Goal: Task Accomplishment & Management: Use online tool/utility

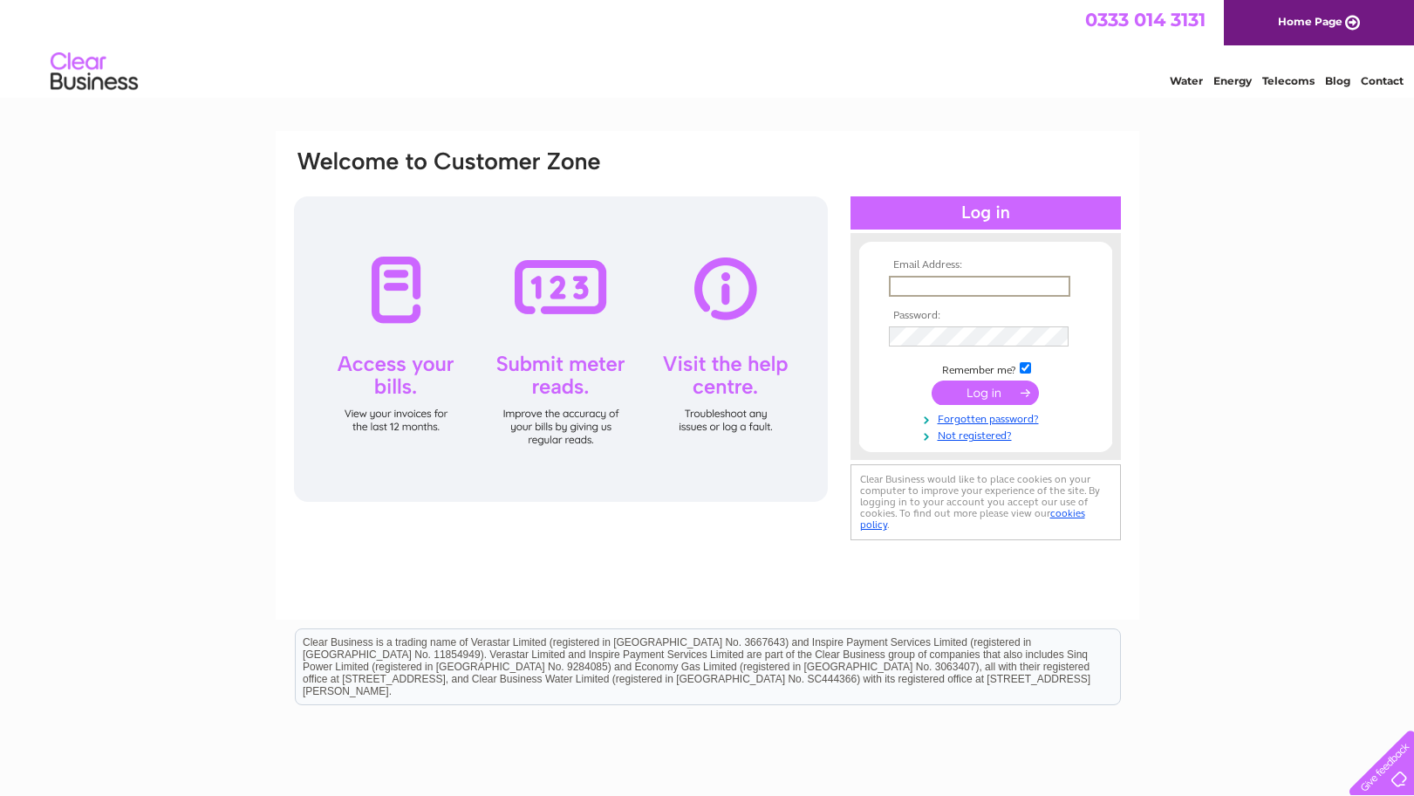
type input "accounts@polypak.co.uk"
click at [984, 386] on input "submit" at bounding box center [985, 392] width 107 height 24
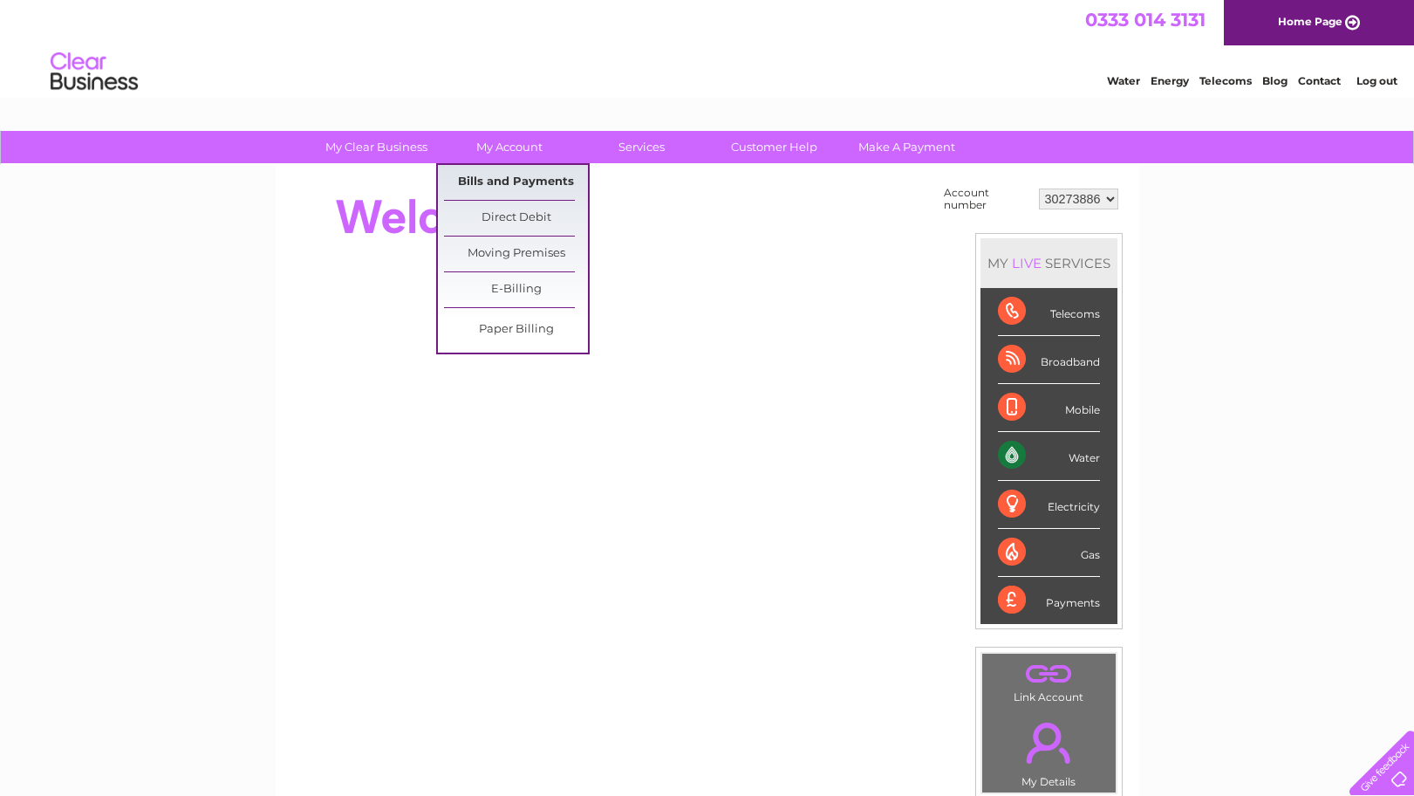
click at [515, 183] on link "Bills and Payments" at bounding box center [516, 182] width 144 height 35
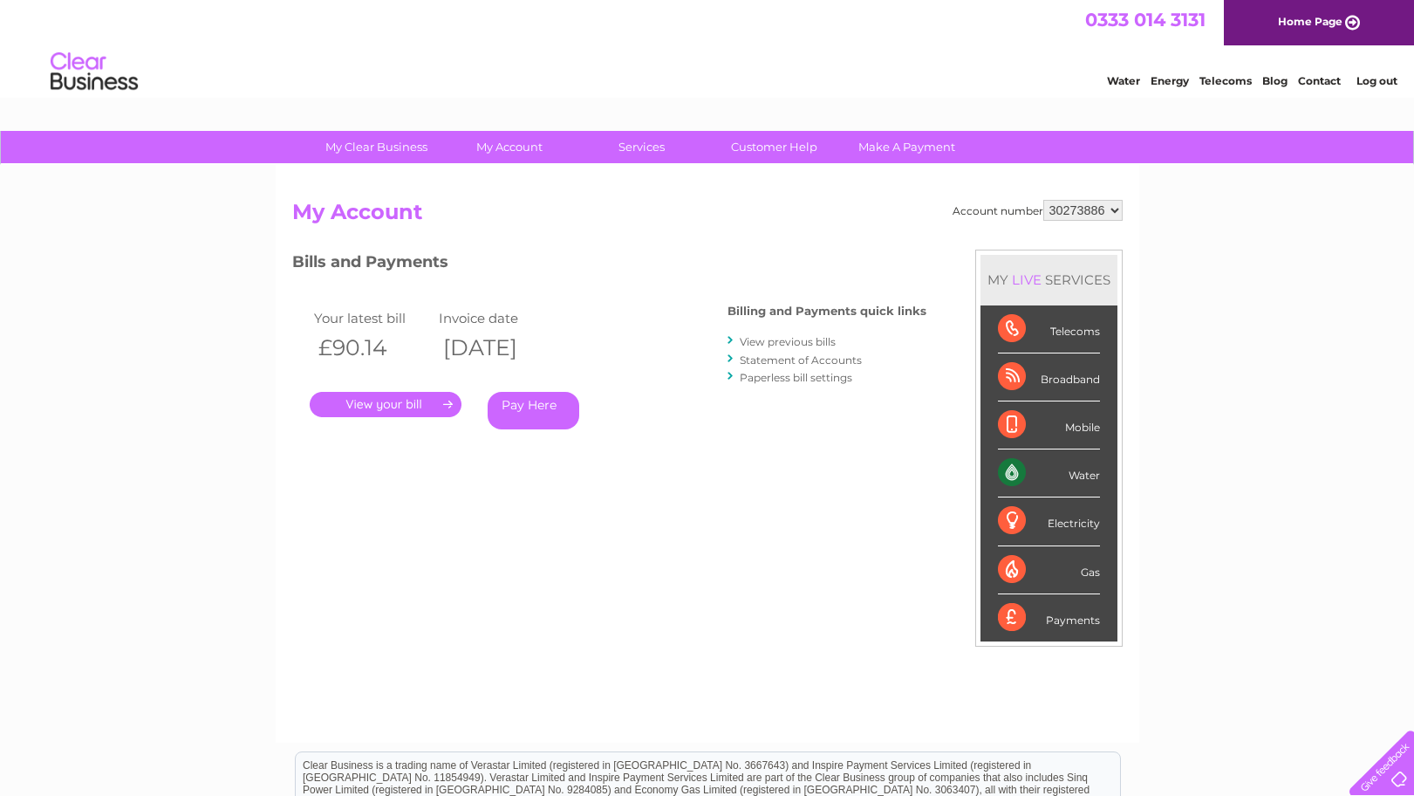
click at [401, 396] on link "." at bounding box center [386, 404] width 152 height 25
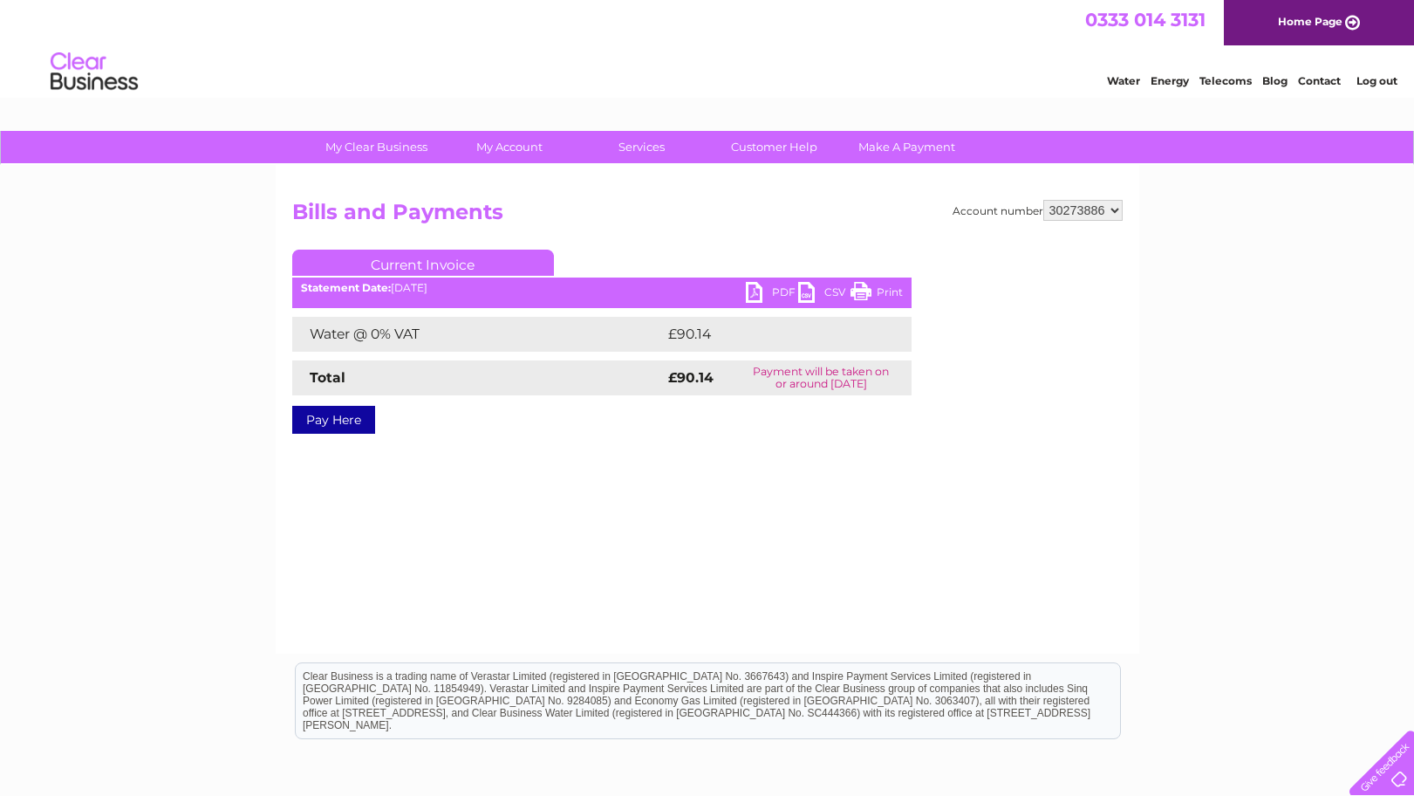
click at [753, 289] on link "PDF" at bounding box center [772, 294] width 52 height 25
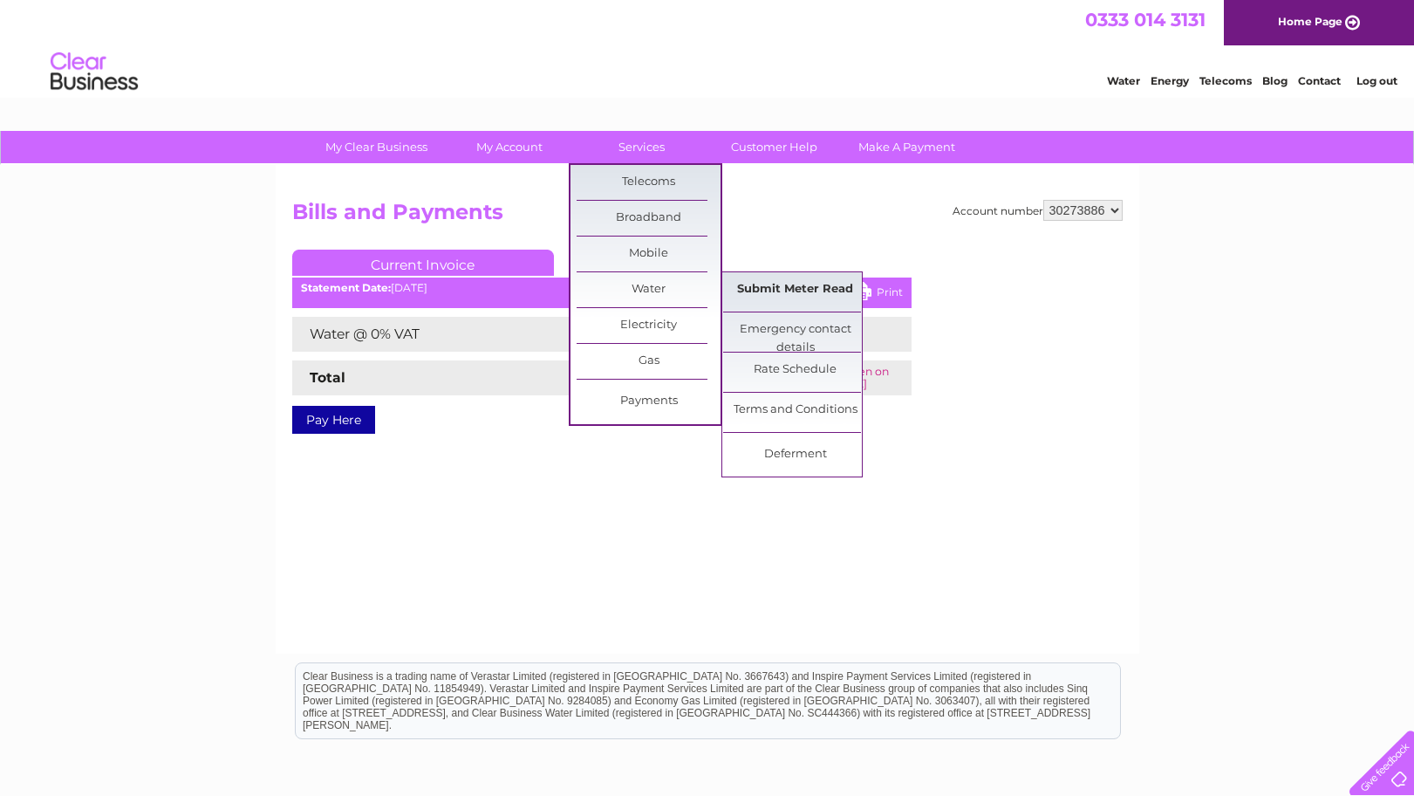
click at [792, 287] on link "Submit Meter Read" at bounding box center [795, 289] width 144 height 35
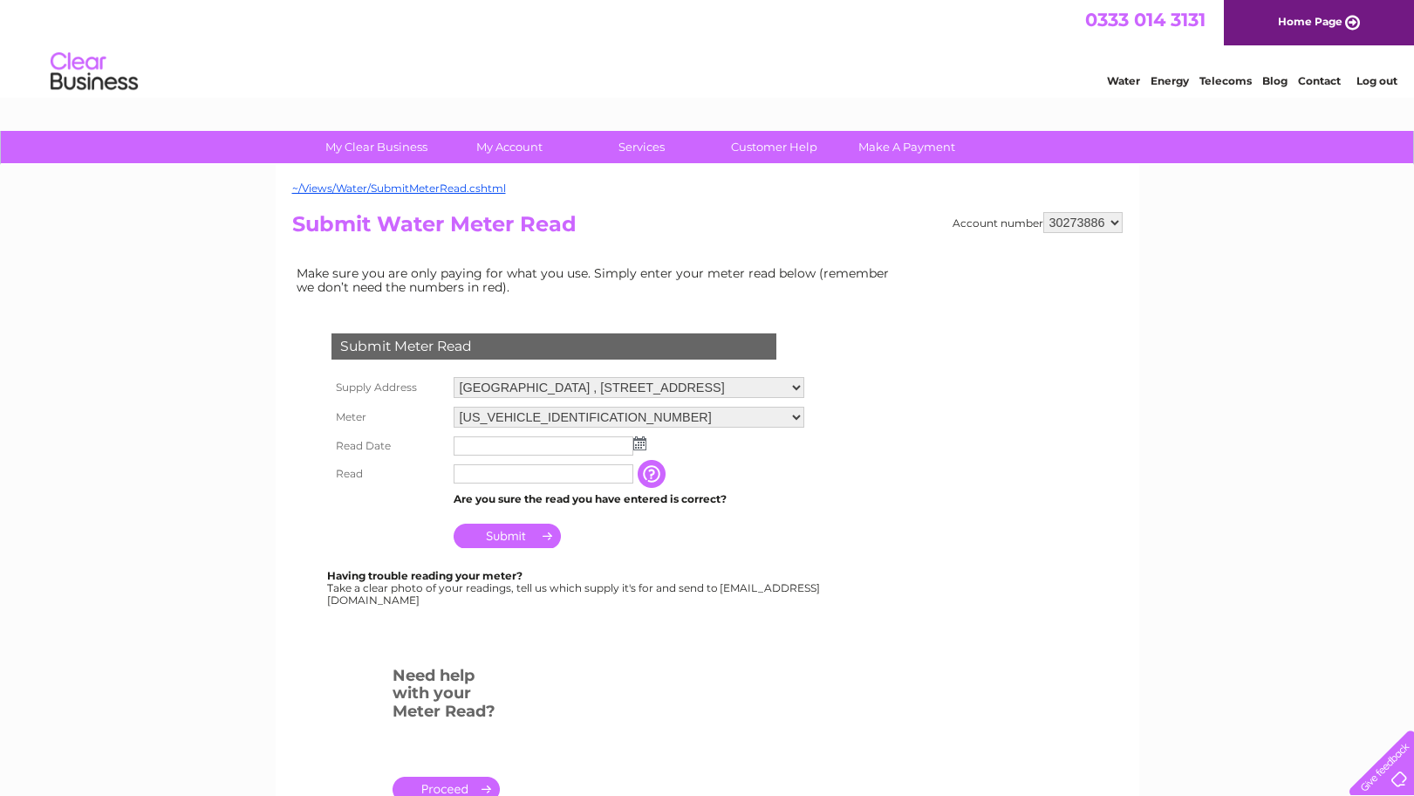
click at [645, 441] on img at bounding box center [640, 443] width 13 height 14
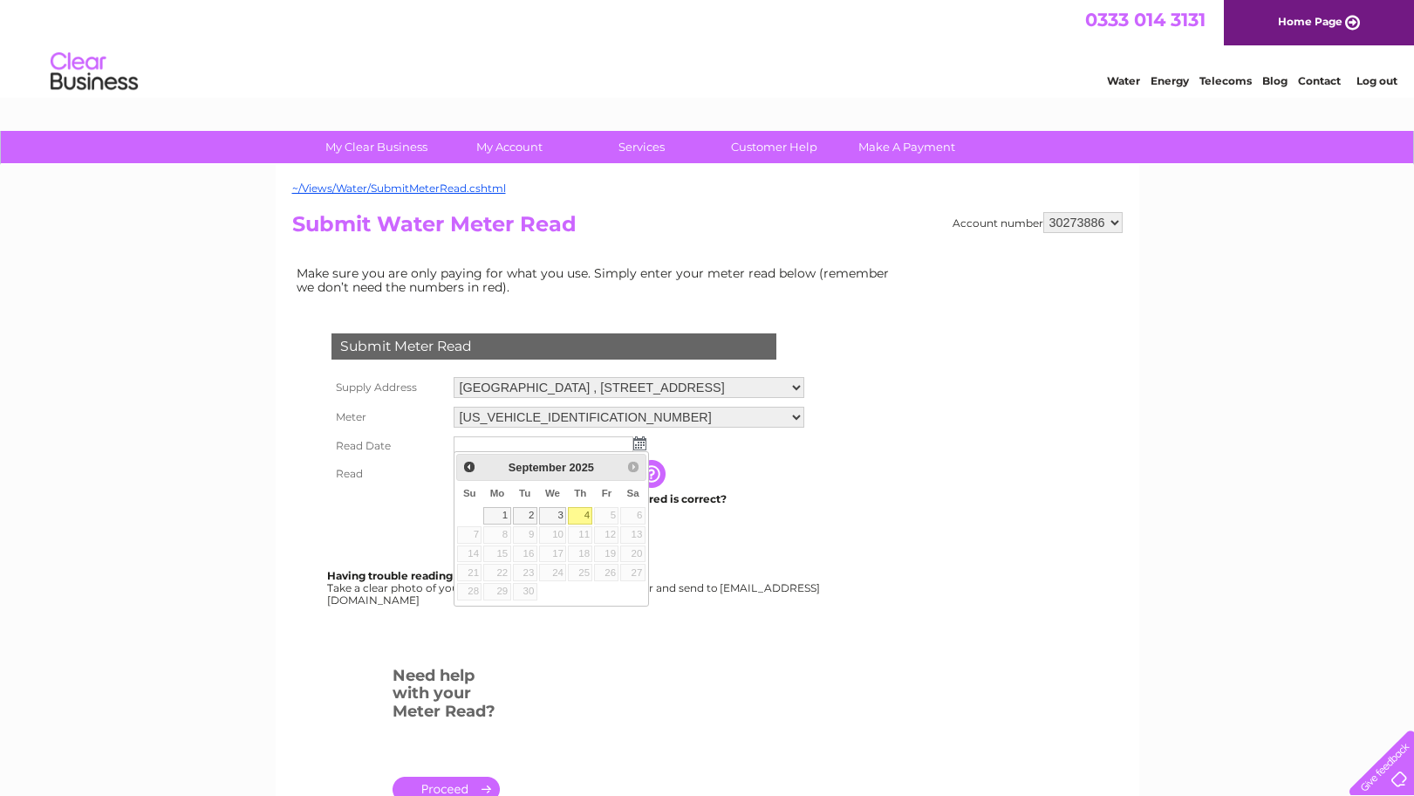
click at [586, 517] on link "4" at bounding box center [580, 515] width 24 height 17
type input "2025/09/04"
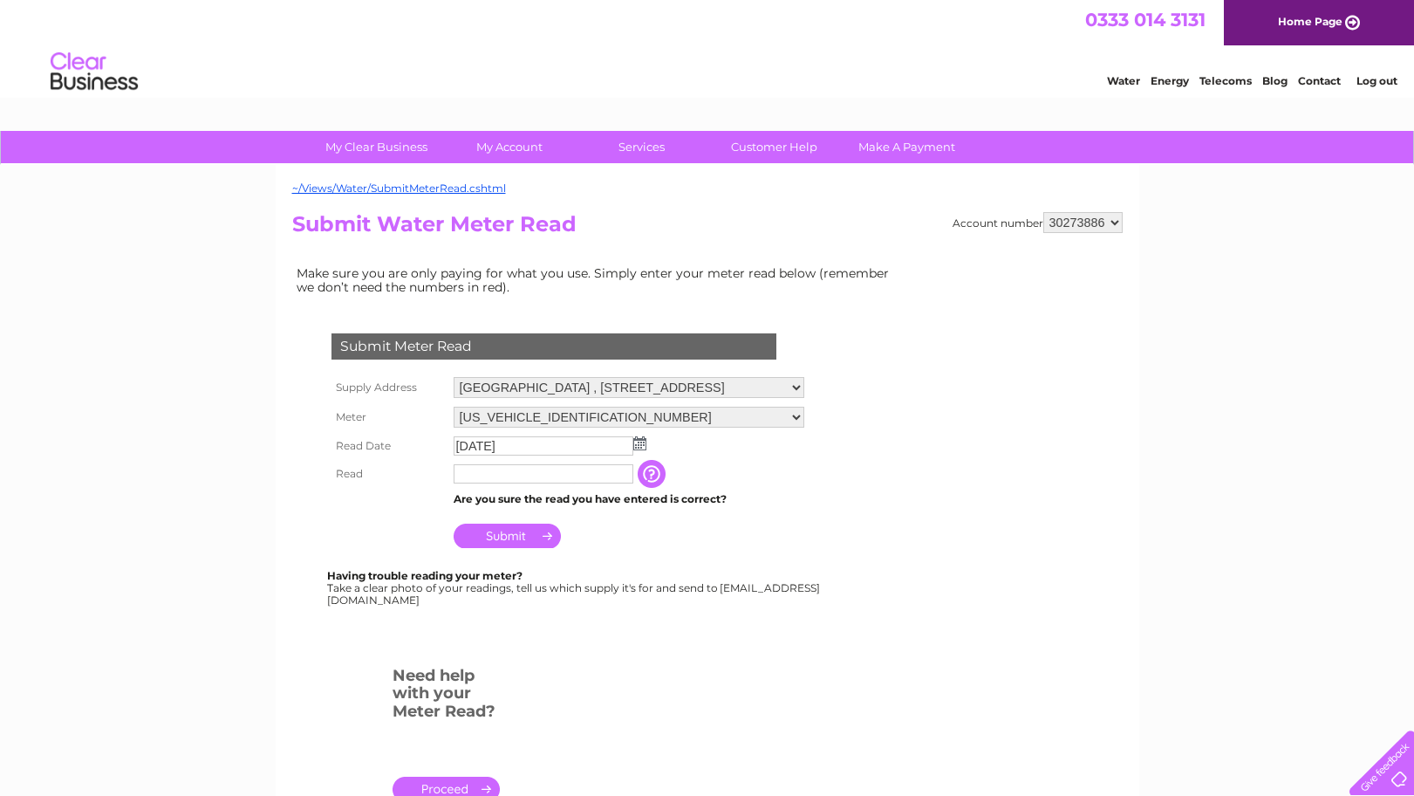
click at [518, 471] on input "text" at bounding box center [544, 473] width 180 height 19
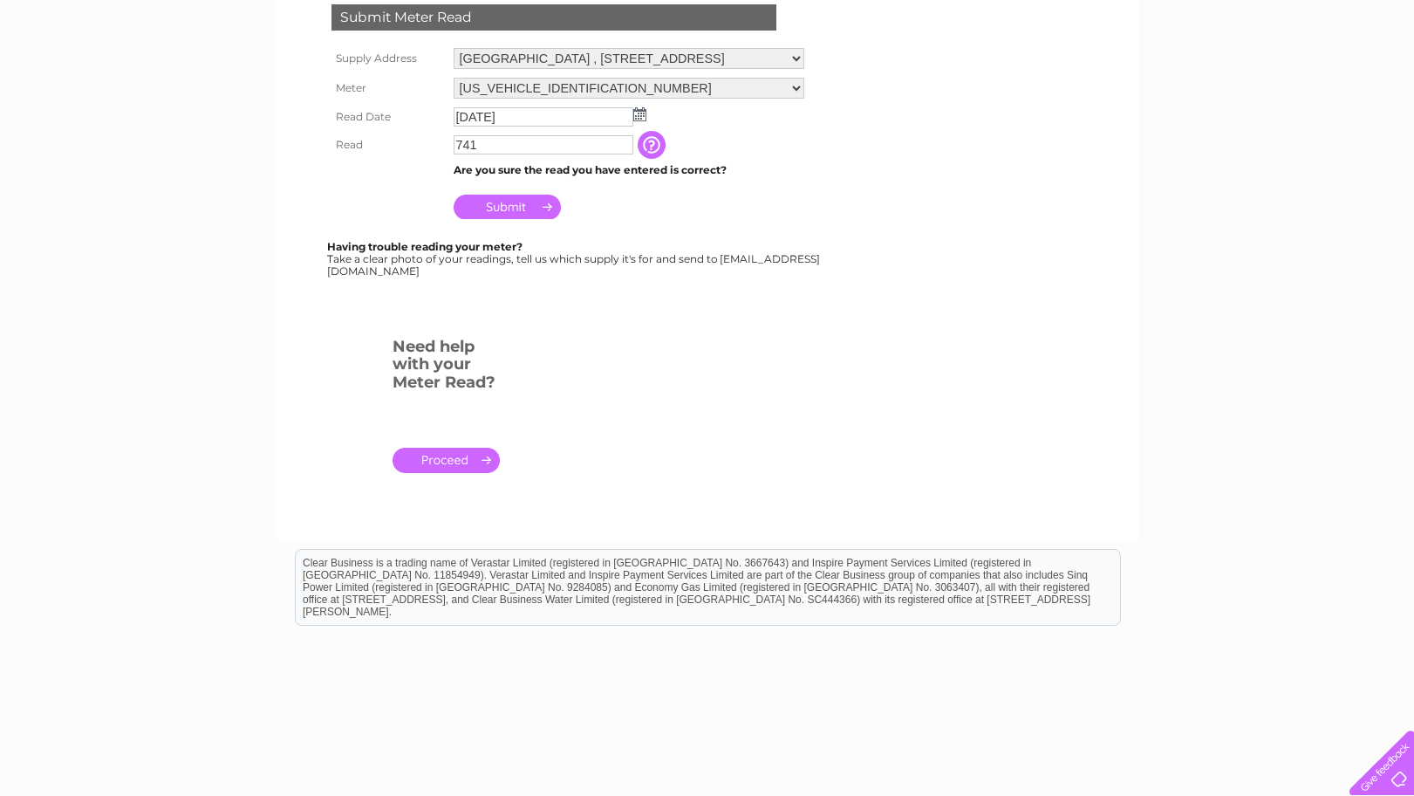
scroll to position [346, 0]
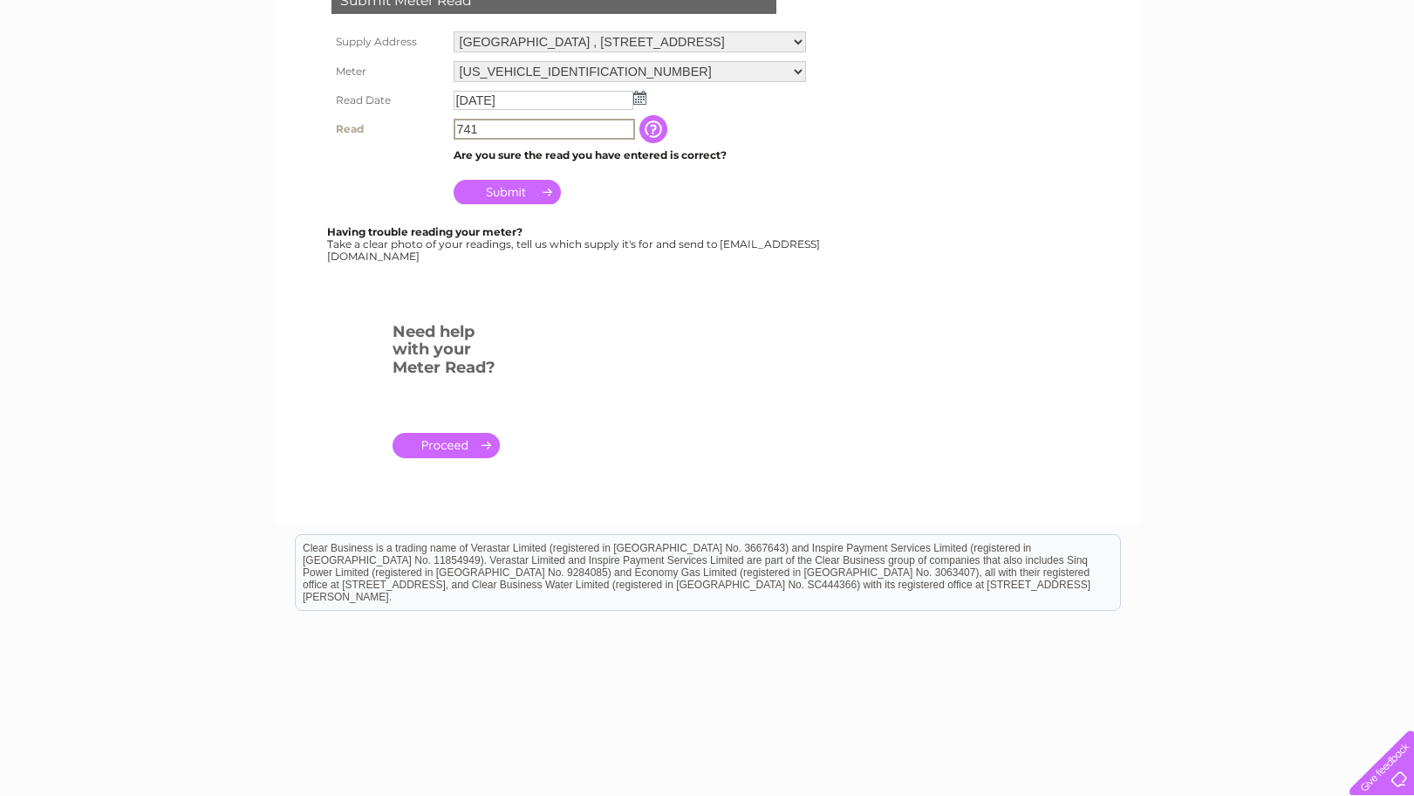
drag, startPoint x: 456, startPoint y: 125, endPoint x: 494, endPoint y: 129, distance: 37.8
click at [456, 125] on input "741" at bounding box center [545, 129] width 182 height 21
type input "00741"
click at [524, 178] on input "Submit" at bounding box center [507, 190] width 107 height 24
